Goal: Information Seeking & Learning: Learn about a topic

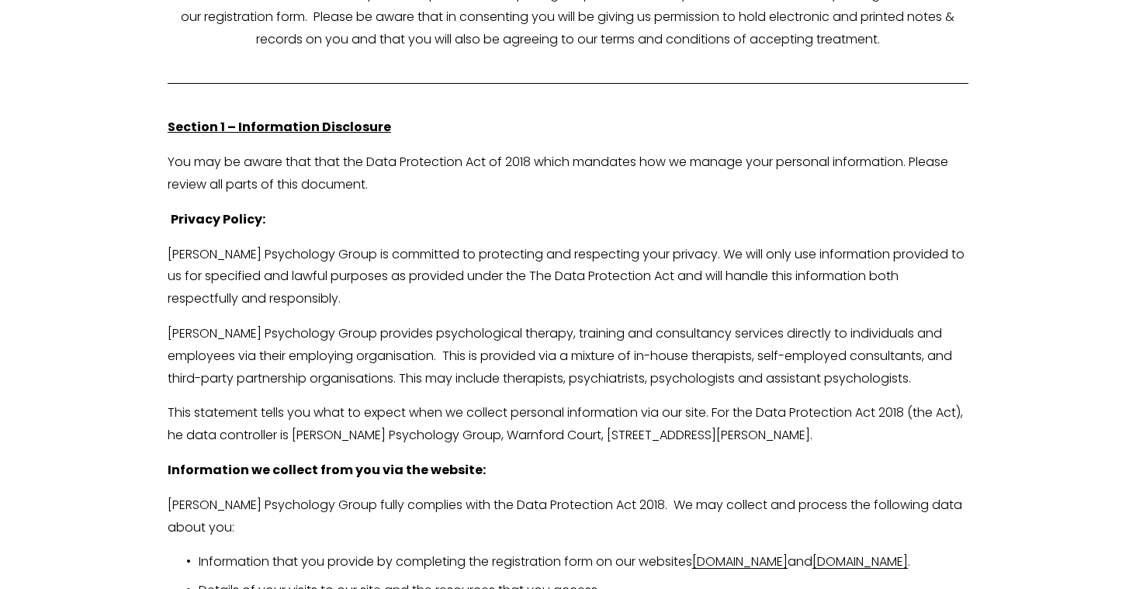
scroll to position [307, 0]
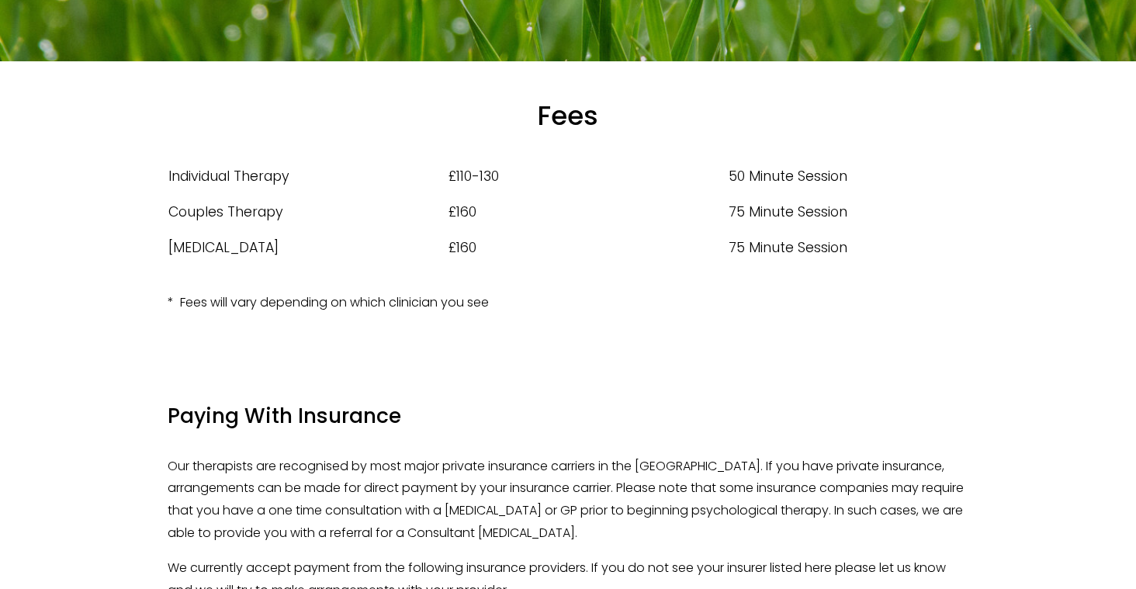
scroll to position [196, 0]
